Goal: Task Accomplishment & Management: Complete application form

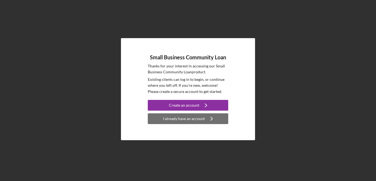
click at [155, 122] on button "I already have an account Icon/Navigate" at bounding box center [188, 118] width 80 height 11
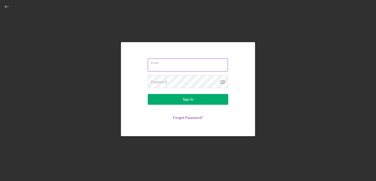
click at [162, 67] on input "Email" at bounding box center [188, 64] width 80 height 13
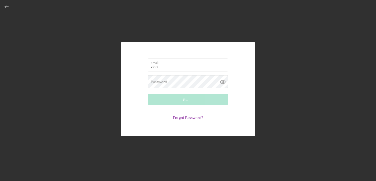
type input "[EMAIL_ADDRESS][DOMAIN_NAME]"
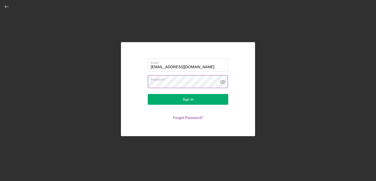
click at [222, 81] on icon at bounding box center [222, 81] width 13 height 13
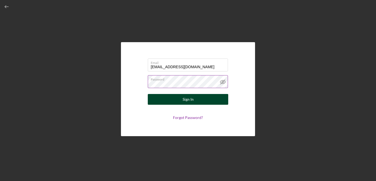
click at [200, 97] on button "Sign In" at bounding box center [188, 99] width 80 height 11
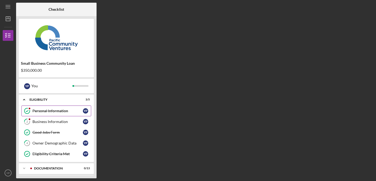
click at [57, 113] on div "Personal Information" at bounding box center [57, 111] width 50 height 4
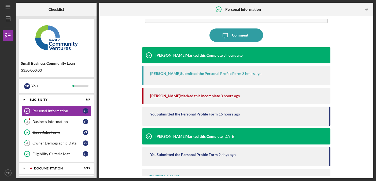
scroll to position [40, 0]
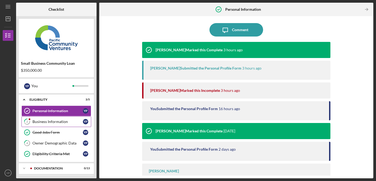
click at [55, 124] on link "2 Business Information Y P" at bounding box center [56, 121] width 70 height 11
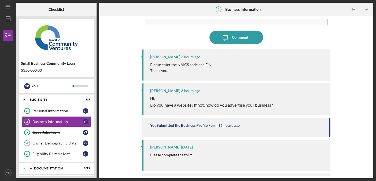
scroll to position [33, 0]
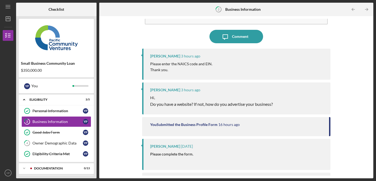
click at [177, 67] on p "Thank you." at bounding box center [181, 70] width 62 height 6
click at [176, 57] on div "[PERSON_NAME]" at bounding box center [165, 56] width 30 height 4
click at [176, 53] on div "Lameisha Williams 3 hours ago Please enter the NAICS code and EIN. Thank you." at bounding box center [236, 64] width 188 height 31
click at [174, 56] on div "[PERSON_NAME]" at bounding box center [165, 56] width 30 height 4
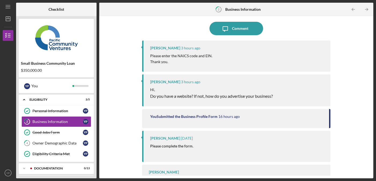
scroll to position [42, 0]
click at [164, 49] on div "[PERSON_NAME]" at bounding box center [165, 48] width 30 height 4
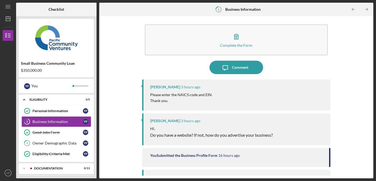
scroll to position [0, 0]
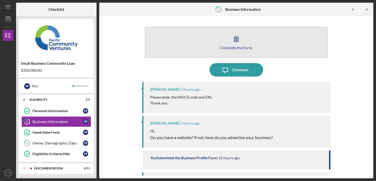
click at [194, 43] on button "Complete the Form Form" at bounding box center [236, 42] width 183 height 31
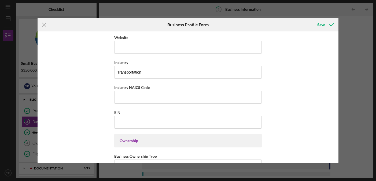
scroll to position [154, 0]
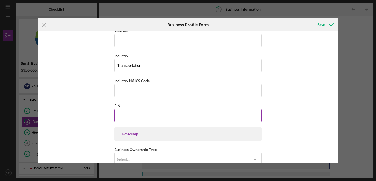
click at [164, 118] on input "EIN" at bounding box center [187, 115] width 147 height 13
paste input "87-0861423"
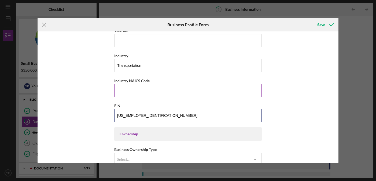
type input "87-0861423"
drag, startPoint x: 154, startPoint y: 81, endPoint x: 113, endPoint y: 80, distance: 40.8
click at [114, 80] on div "Industry NAICS Code" at bounding box center [187, 80] width 147 height 7
copy label "Industry NAICS Code"
click at [164, 93] on input "Industry NAICS Code" at bounding box center [187, 90] width 147 height 13
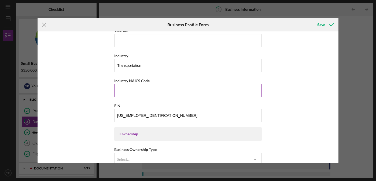
paste input "484220"
type input "484220"
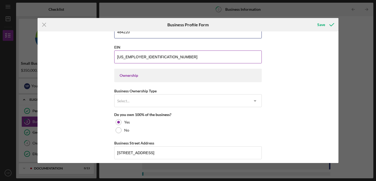
scroll to position [223, 0]
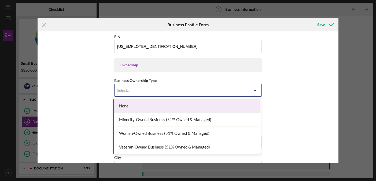
click at [152, 93] on div "Select..." at bounding box center [181, 90] width 134 height 12
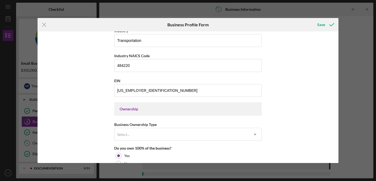
scroll to position [0, 0]
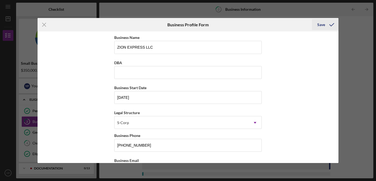
click at [325, 27] on icon "submit" at bounding box center [331, 24] width 13 height 13
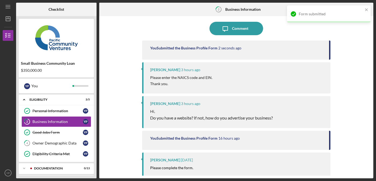
scroll to position [53, 0]
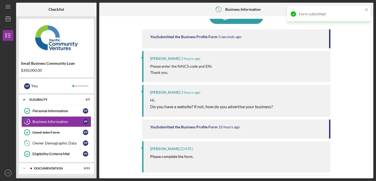
click at [284, 64] on div "Please enter the NAICS code and EIN. Thank you." at bounding box center [237, 69] width 175 height 12
click at [164, 60] on div "[PERSON_NAME]" at bounding box center [165, 58] width 30 height 4
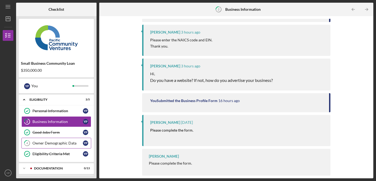
click at [66, 145] on div "Owner Demographic Data" at bounding box center [57, 143] width 50 height 4
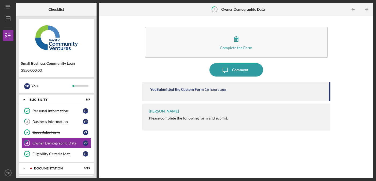
click at [177, 112] on div "[PERSON_NAME]" at bounding box center [164, 111] width 30 height 4
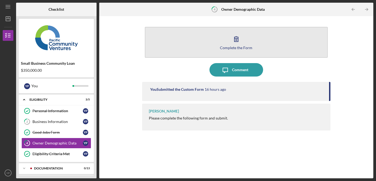
click at [236, 40] on icon "button" at bounding box center [235, 38] width 13 height 13
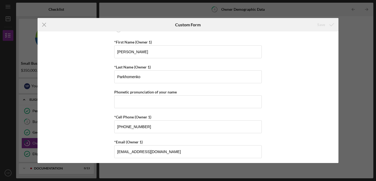
scroll to position [87, 0]
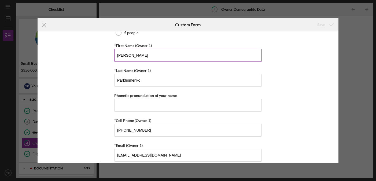
click at [121, 55] on input "Yaroslav" at bounding box center [187, 55] width 147 height 13
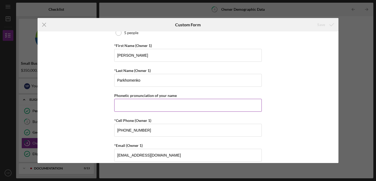
click at [144, 105] on input "Phonetic pronunciation of your name" at bounding box center [187, 105] width 147 height 13
paste input "YAH-roh-slahv"
click at [135, 79] on input "Parkhomenko" at bounding box center [187, 80] width 147 height 13
click at [155, 105] on input "YAH-roh-slahv" at bounding box center [187, 105] width 147 height 13
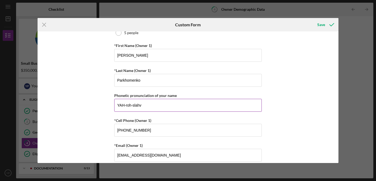
paste input "par-KHO-men-koh"
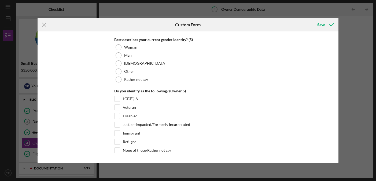
scroll to position [2083, 0]
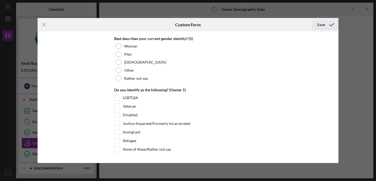
type input "YAH-roh-slahv par-KHO-men-koh"
click at [325, 26] on icon "submit" at bounding box center [331, 24] width 13 height 13
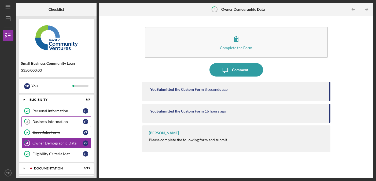
scroll to position [10, 0]
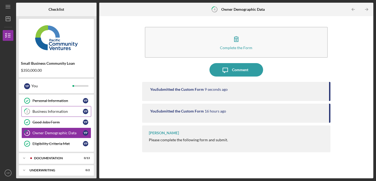
click at [51, 110] on div "Business Information" at bounding box center [57, 111] width 50 height 4
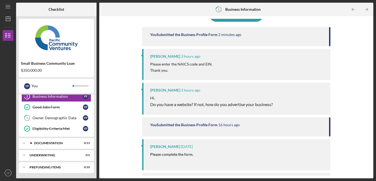
scroll to position [79, 0]
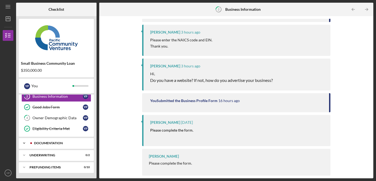
click at [51, 144] on div "Documentation" at bounding box center [60, 142] width 53 height 3
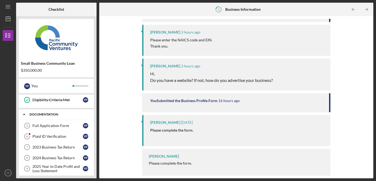
scroll to position [69, 0]
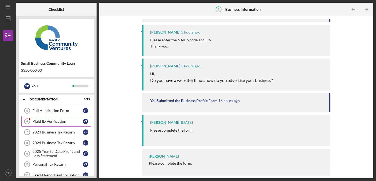
click at [45, 124] on link "Plaid ID Verification 6 Plaid ID Verification Y P" at bounding box center [56, 121] width 70 height 11
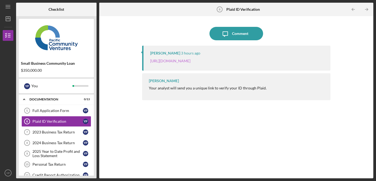
click at [179, 62] on link "[URL][DOMAIN_NAME]" at bounding box center [170, 60] width 40 height 5
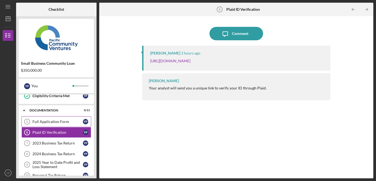
scroll to position [80, 0]
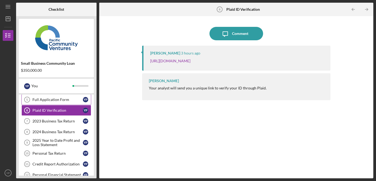
click at [50, 101] on div "Full Application Form" at bounding box center [57, 99] width 50 height 4
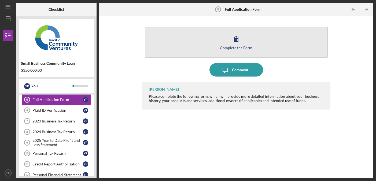
click at [184, 39] on button "Complete the Form Form" at bounding box center [236, 42] width 183 height 31
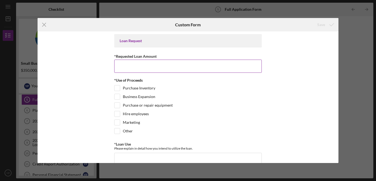
click at [155, 61] on input "*Requested Loan Amount" at bounding box center [187, 66] width 147 height 13
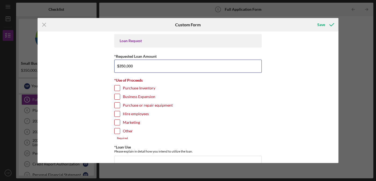
type input "$350,000"
click at [173, 87] on div "Purchase Inventory" at bounding box center [187, 89] width 147 height 9
click at [116, 96] on input "Business Expansion" at bounding box center [116, 96] width 5 height 5
checkbox input "true"
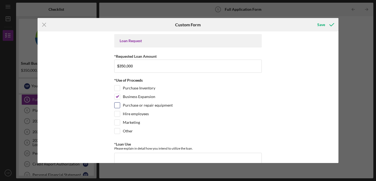
click at [117, 105] on input "Purchase or repair equipment" at bounding box center [116, 104] width 5 height 5
checkbox input "true"
click at [117, 121] on input "Marketing" at bounding box center [116, 122] width 5 height 5
click at [118, 122] on input "Marketing" at bounding box center [116, 122] width 5 height 5
checkbox input "false"
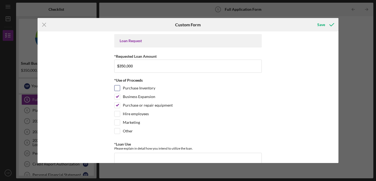
click at [115, 89] on input "Purchase Inventory" at bounding box center [116, 87] width 5 height 5
checkbox input "true"
click at [108, 115] on div "Loan Request *Requested Loan Amount $350,000 *Use of Proceeds Purchase Inventor…" at bounding box center [188, 96] width 301 height 131
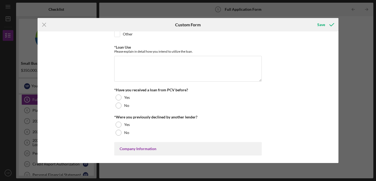
scroll to position [99, 0]
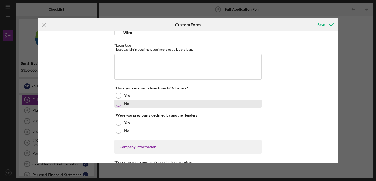
click at [119, 102] on div at bounding box center [119, 104] width 6 height 6
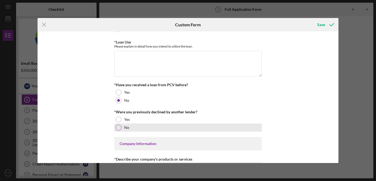
click at [118, 128] on div at bounding box center [119, 127] width 6 height 6
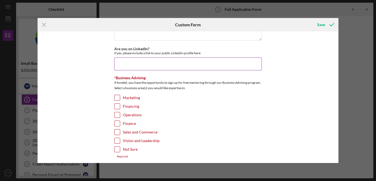
scroll to position [756, 0]
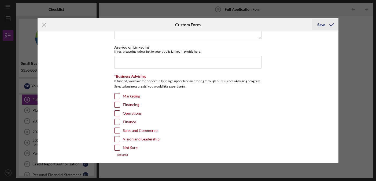
click at [325, 26] on icon "submit" at bounding box center [331, 24] width 13 height 13
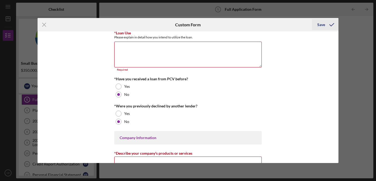
scroll to position [110, 0]
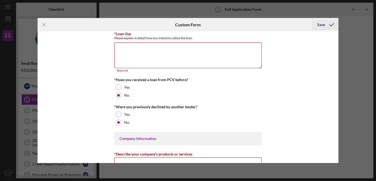
click at [325, 26] on icon "submit" at bounding box center [331, 24] width 13 height 13
click at [42, 25] on icon "Icon/Menu Close" at bounding box center [44, 24] width 13 height 13
